Goal: Entertainment & Leisure: Consume media (video, audio)

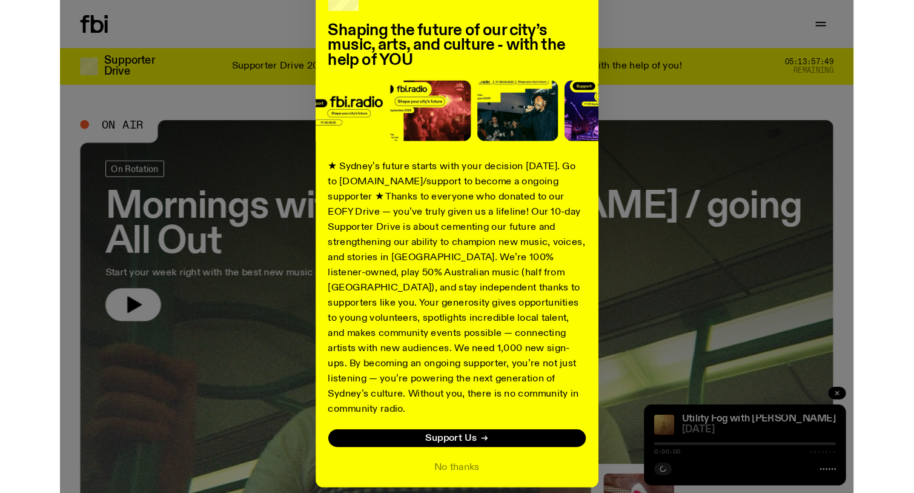
scroll to position [127, 0]
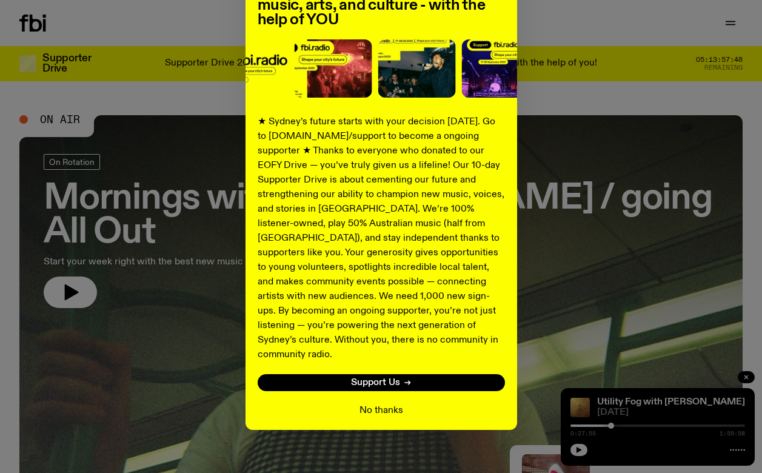
click at [389, 403] on button "No thanks" at bounding box center [381, 410] width 44 height 15
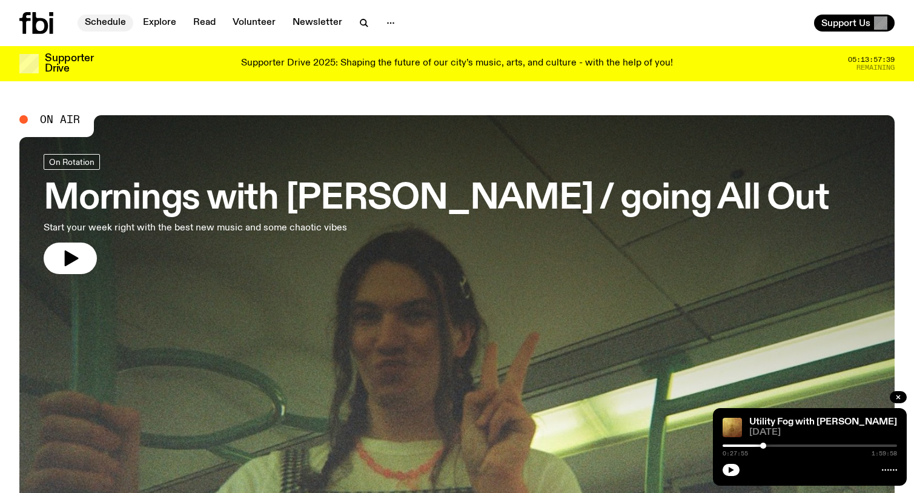
click at [105, 24] on link "Schedule" at bounding box center [106, 23] width 56 height 17
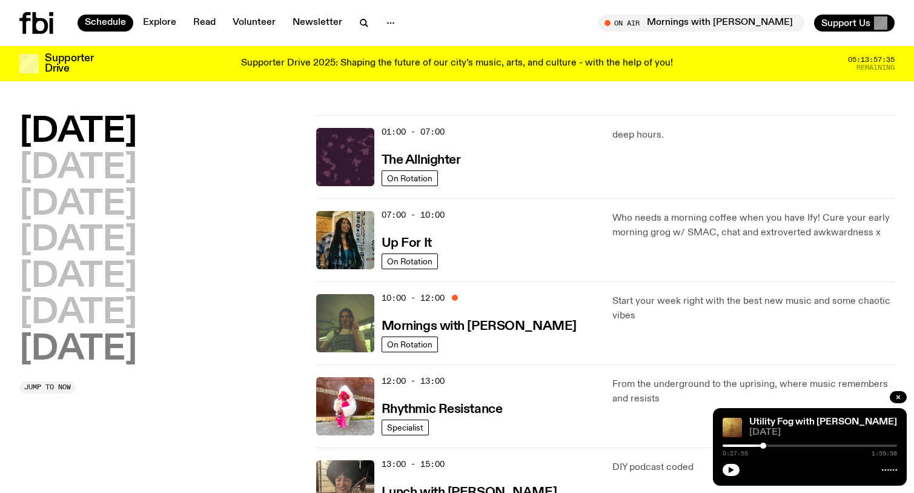
click at [103, 345] on h2 "[DATE]" at bounding box center [78, 350] width 118 height 34
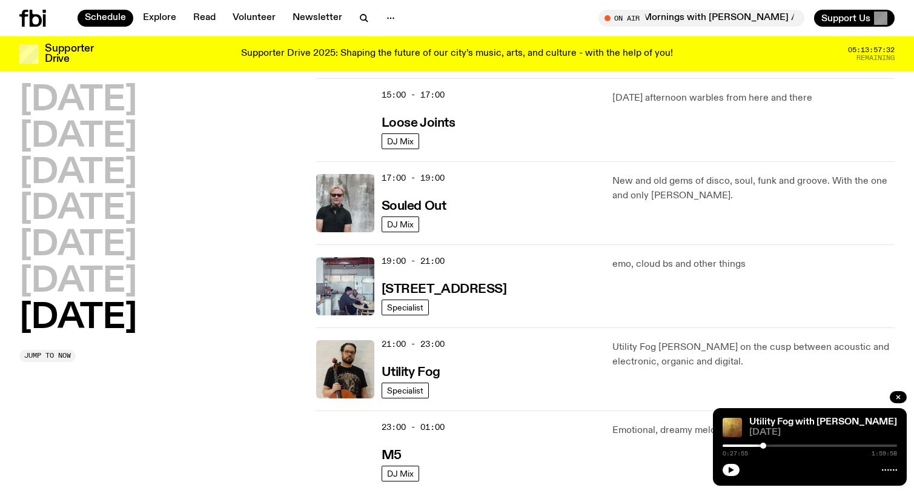
scroll to position [859, 0]
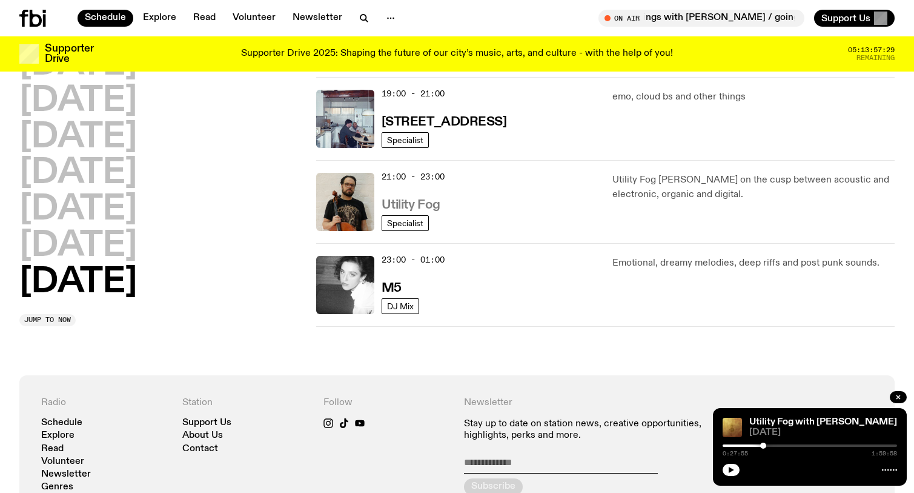
click at [411, 202] on h3 "Utility Fog" at bounding box center [411, 205] width 59 height 13
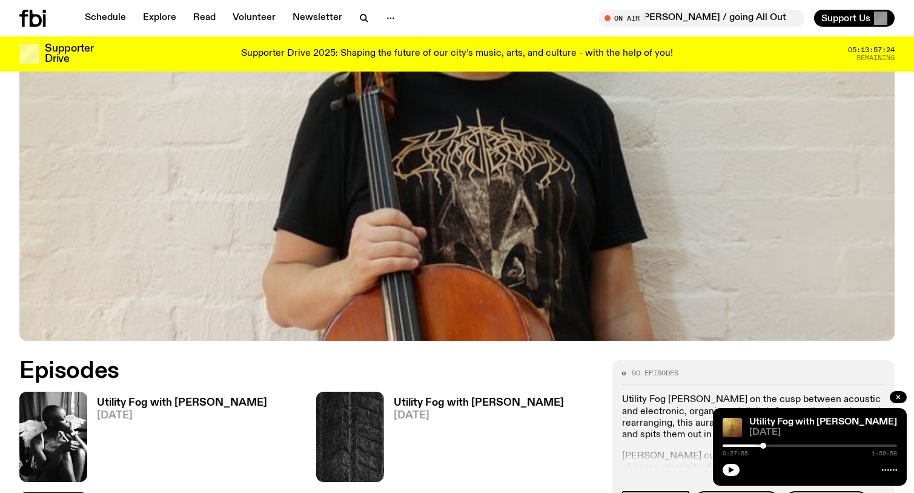
scroll to position [411, 0]
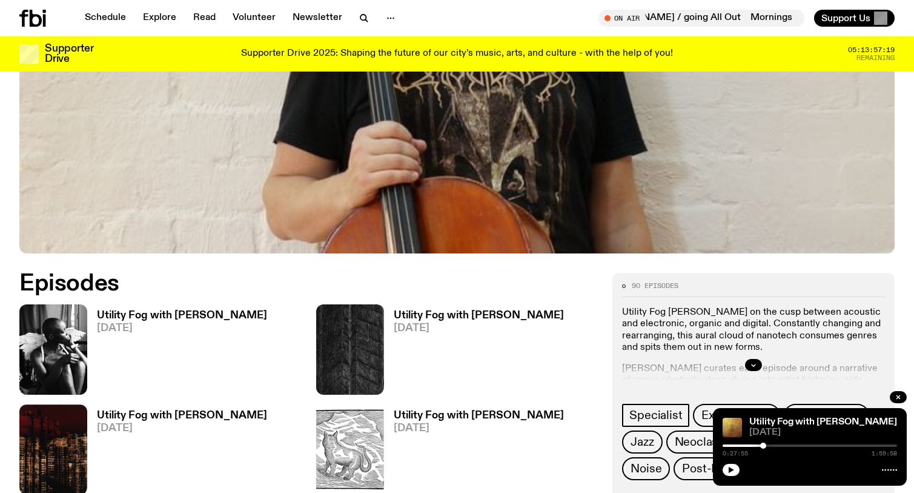
click at [187, 317] on h3 "Utility Fog with [PERSON_NAME]" at bounding box center [182, 315] width 170 height 10
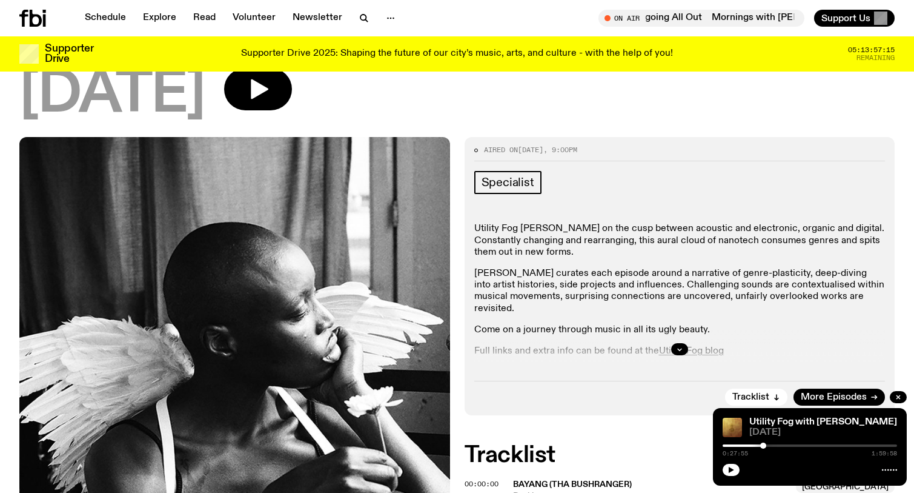
scroll to position [36, 0]
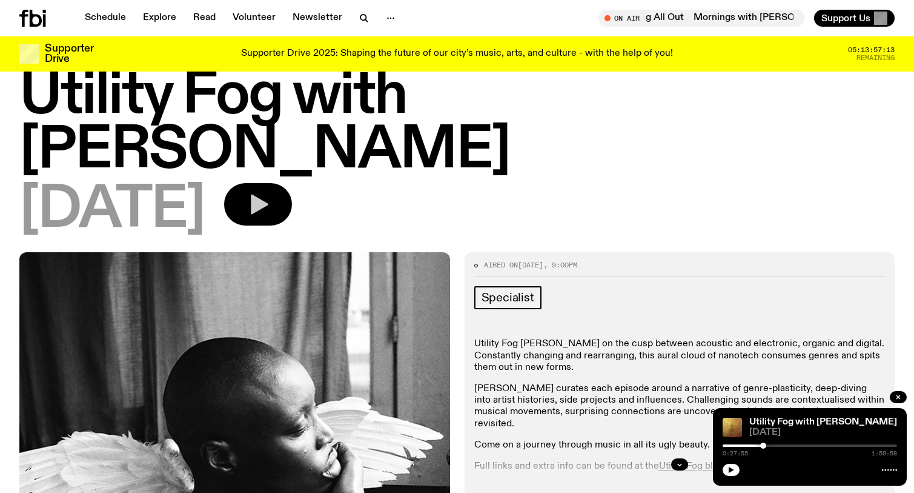
click at [292, 183] on button "button" at bounding box center [258, 204] width 68 height 42
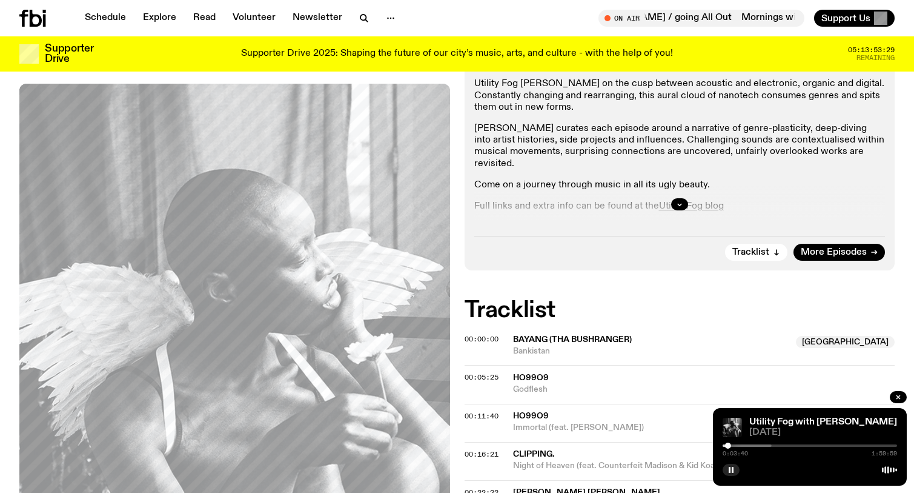
scroll to position [0, 0]
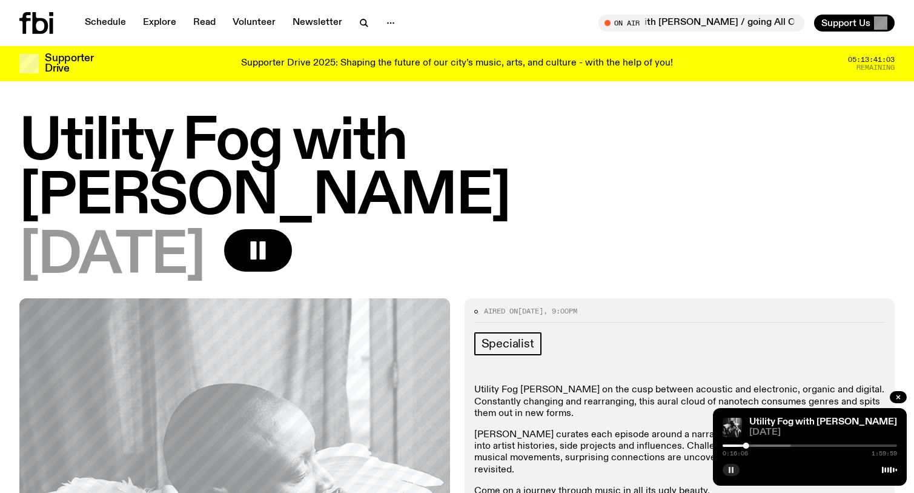
click at [735, 468] on button "button" at bounding box center [731, 470] width 17 height 12
